Goal: Information Seeking & Learning: Find specific fact

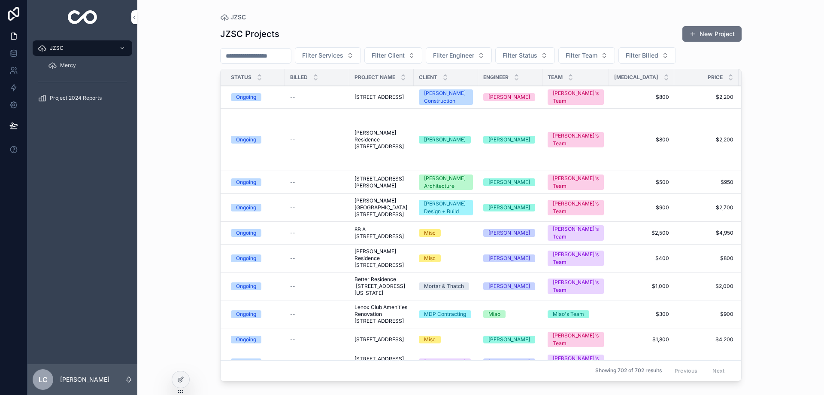
click at [270, 55] on input "scrollable content" at bounding box center [256, 56] width 70 height 12
type input "********"
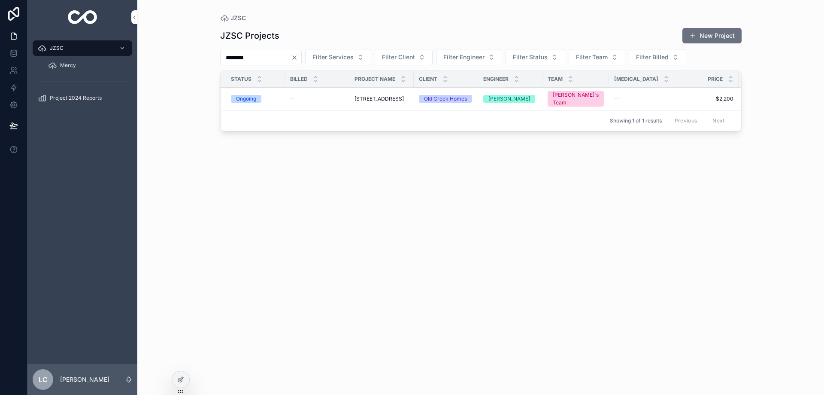
click at [358, 102] on span "[STREET_ADDRESS]" at bounding box center [379, 98] width 49 height 7
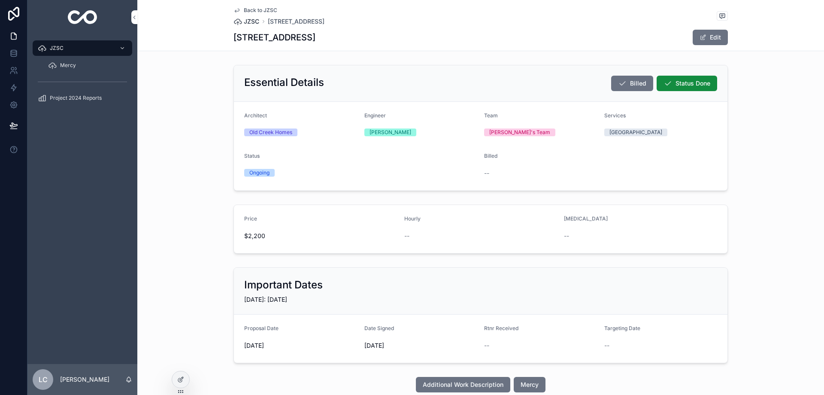
click at [251, 20] on span "JZSC" at bounding box center [251, 21] width 15 height 9
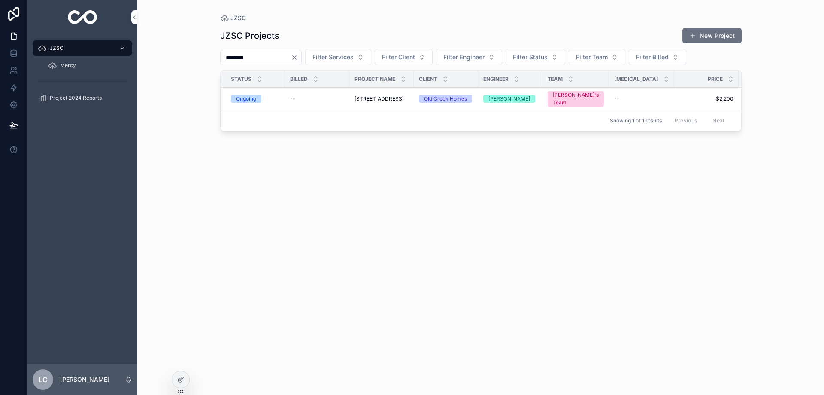
drag, startPoint x: 259, startPoint y: 61, endPoint x: 215, endPoint y: 55, distance: 45.0
click at [220, 56] on div "********" at bounding box center [261, 57] width 82 height 15
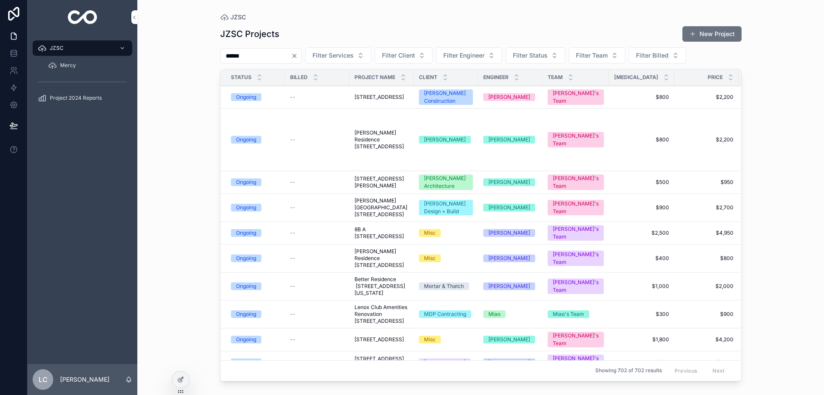
type input "******"
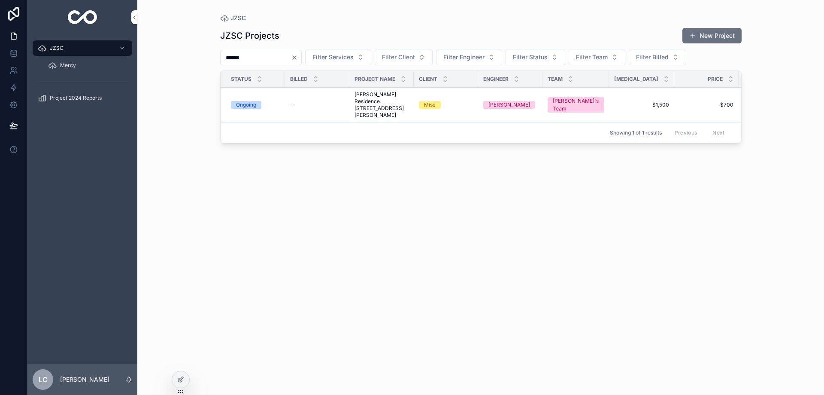
click at [393, 97] on span "[PERSON_NAME] Residence [STREET_ADDRESS][PERSON_NAME]" at bounding box center [382, 104] width 54 height 27
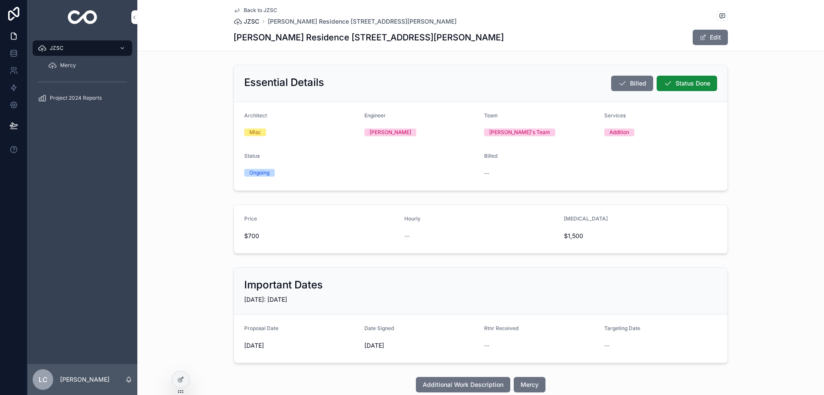
click at [249, 22] on span "JZSC" at bounding box center [251, 21] width 15 height 9
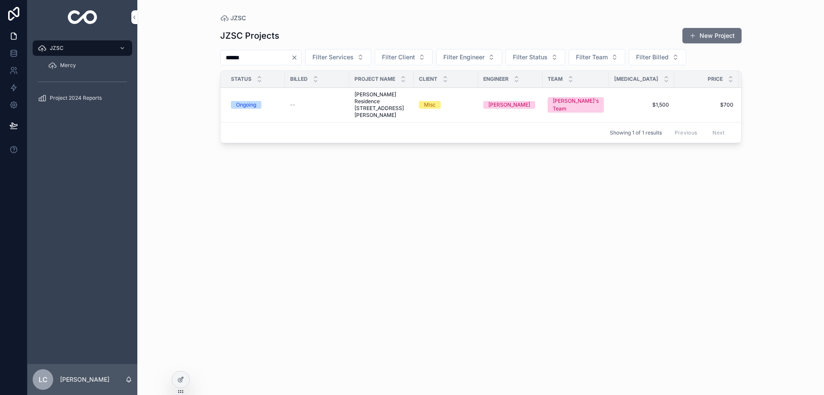
click at [298, 61] on icon "Clear" at bounding box center [294, 57] width 7 height 7
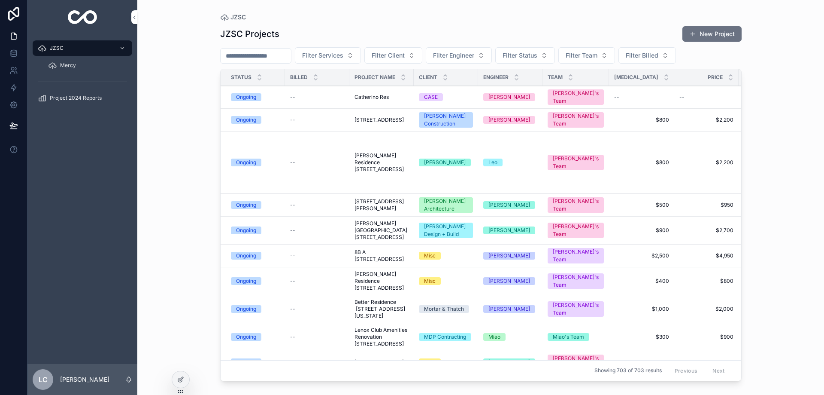
click at [271, 51] on input "scrollable content" at bounding box center [256, 56] width 70 height 12
type input "**********"
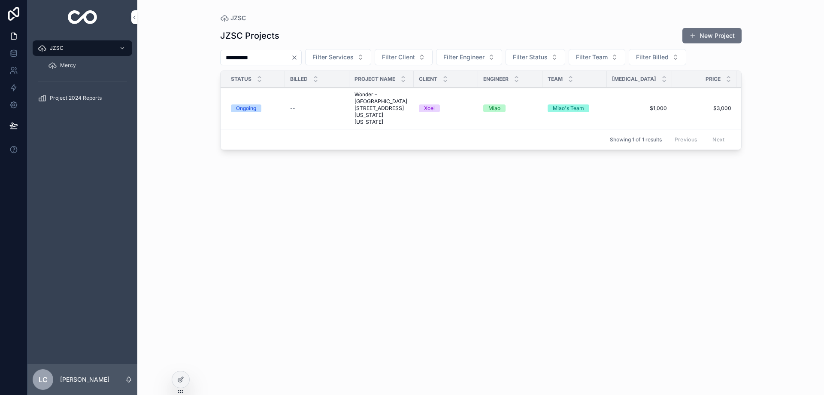
click at [376, 118] on span "Wonder – [GEOGRAPHIC_DATA] [STREET_ADDRESS][US_STATE][US_STATE]" at bounding box center [382, 108] width 54 height 34
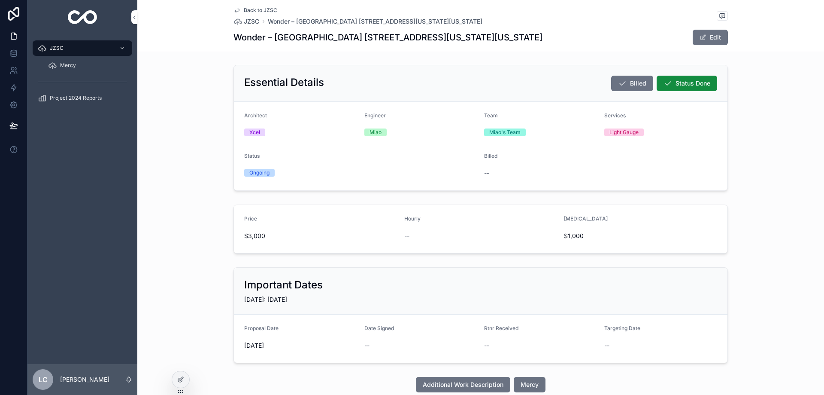
click at [234, 36] on h1 "Wonder – [GEOGRAPHIC_DATA] [STREET_ADDRESS][US_STATE][US_STATE]" at bounding box center [388, 37] width 309 height 12
drag, startPoint x: 233, startPoint y: 38, endPoint x: 569, endPoint y: 38, distance: 336.2
click at [569, 38] on div "Wonder – [GEOGRAPHIC_DATA] [STREET_ADDRESS][US_STATE][US_STATE] Edit" at bounding box center [481, 37] width 495 height 16
copy h1 "Wonder – [GEOGRAPHIC_DATA] [STREET_ADDRESS][US_STATE][US_STATE]"
click at [348, 39] on h1 "Wonder – [GEOGRAPHIC_DATA] [STREET_ADDRESS][US_STATE][US_STATE]" at bounding box center [388, 37] width 309 height 12
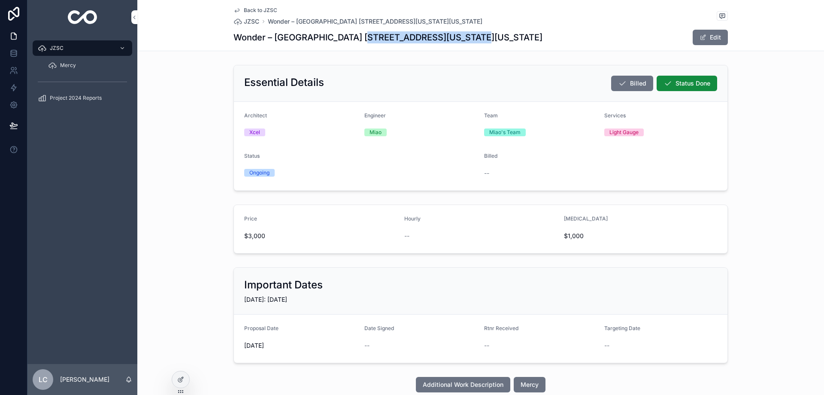
drag, startPoint x: 352, startPoint y: 38, endPoint x: 465, endPoint y: 37, distance: 113.4
click at [465, 37] on h1 "Wonder – [GEOGRAPHIC_DATA] [STREET_ADDRESS][US_STATE][US_STATE]" at bounding box center [388, 37] width 309 height 12
copy h1 "[STREET_ADDRESS][US_STATE]"
click at [251, 22] on span "JZSC" at bounding box center [251, 21] width 15 height 9
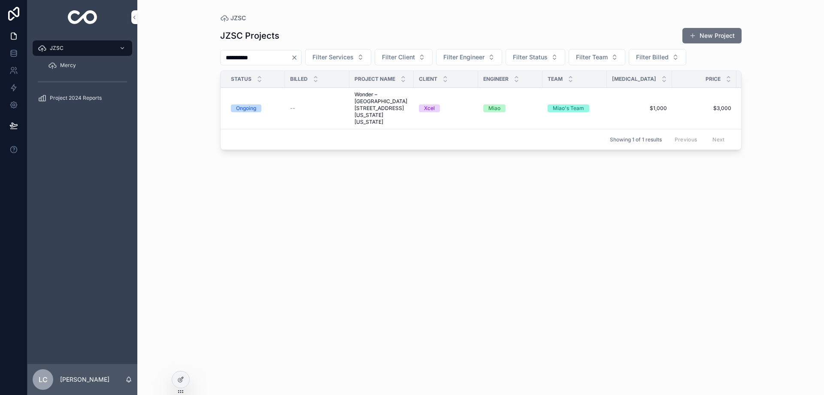
drag, startPoint x: 260, startPoint y: 57, endPoint x: 201, endPoint y: 55, distance: 58.4
click at [201, 55] on div "**********" at bounding box center [480, 197] width 687 height 395
type input "******"
click at [366, 106] on span "[PERSON_NAME][GEOGRAPHIC_DATA], [GEOGRAPHIC_DATA], [GEOGRAPHIC_DATA]" at bounding box center [382, 104] width 54 height 27
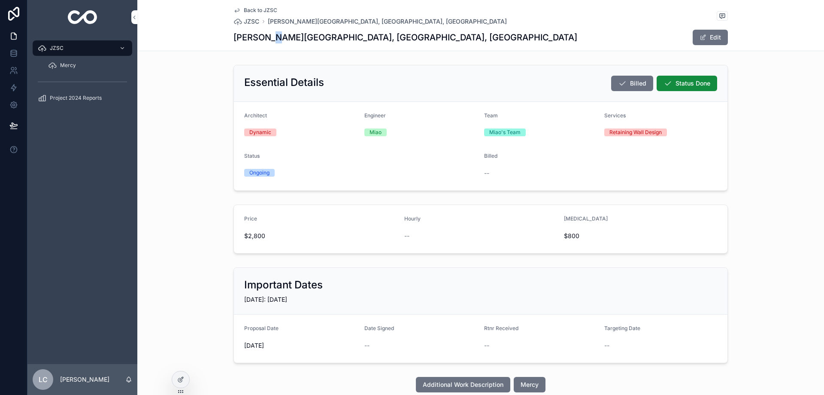
click at [271, 37] on h1 "[PERSON_NAME][GEOGRAPHIC_DATA], [GEOGRAPHIC_DATA], [GEOGRAPHIC_DATA]" at bounding box center [406, 37] width 344 height 12
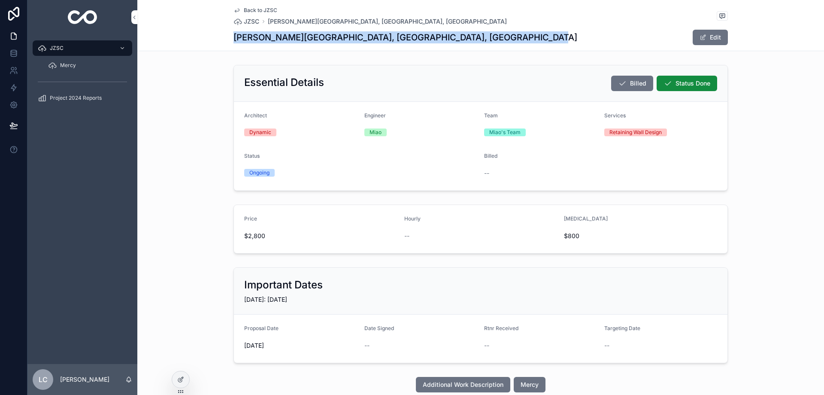
drag, startPoint x: 228, startPoint y: 37, endPoint x: 510, endPoint y: 39, distance: 282.1
click at [510, 39] on div "Back to JZSC JZSC [PERSON_NAME][GEOGRAPHIC_DATA], [GEOGRAPHIC_DATA], [GEOGRAPHI…" at bounding box center [480, 25] width 687 height 51
copy h1 "[PERSON_NAME][GEOGRAPHIC_DATA], [GEOGRAPHIC_DATA], [GEOGRAPHIC_DATA]"
click at [251, 18] on span "JZSC" at bounding box center [251, 21] width 15 height 9
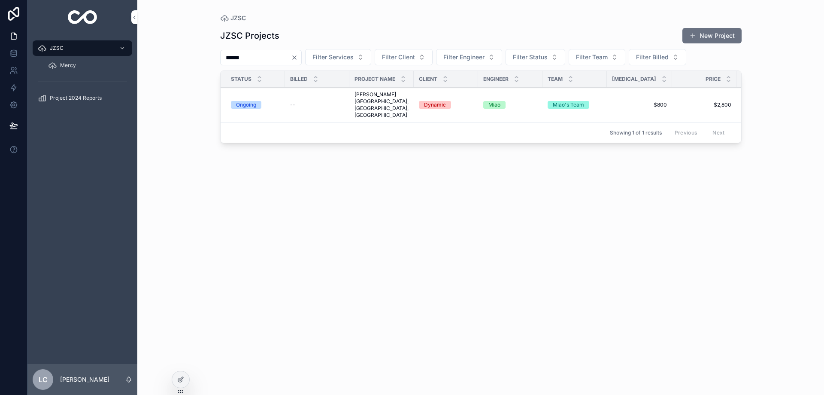
click at [298, 59] on icon "Clear" at bounding box center [294, 57] width 7 height 7
